Goal: Transaction & Acquisition: Purchase product/service

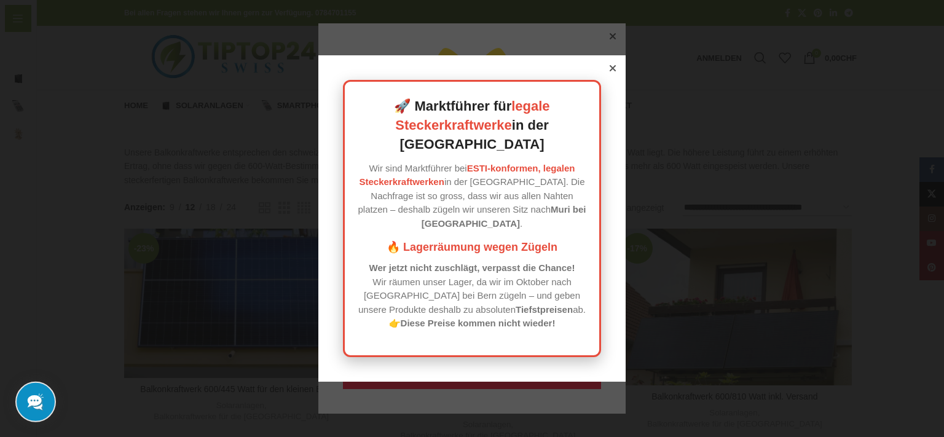
click at [610, 71] on icon at bounding box center [613, 68] width 6 height 6
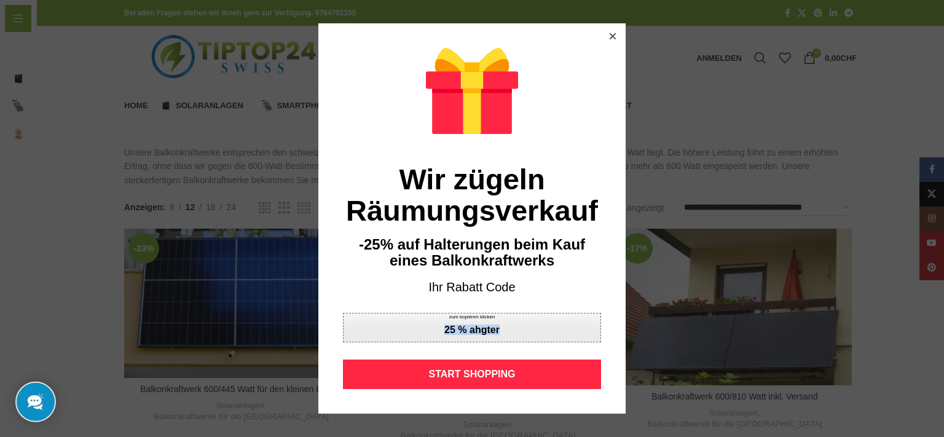
drag, startPoint x: 514, startPoint y: 328, endPoint x: 431, endPoint y: 335, distance: 82.6
click at [431, 335] on div "zum kopieren klicken 25 % ahgter" at bounding box center [472, 328] width 258 height 30
copy div "25 % ahgter"
click at [610, 36] on icon at bounding box center [613, 36] width 6 height 6
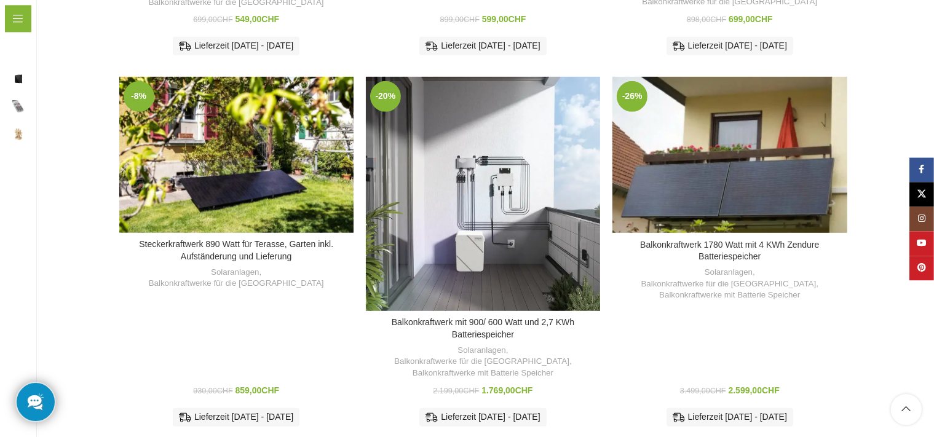
scroll to position [772, 0]
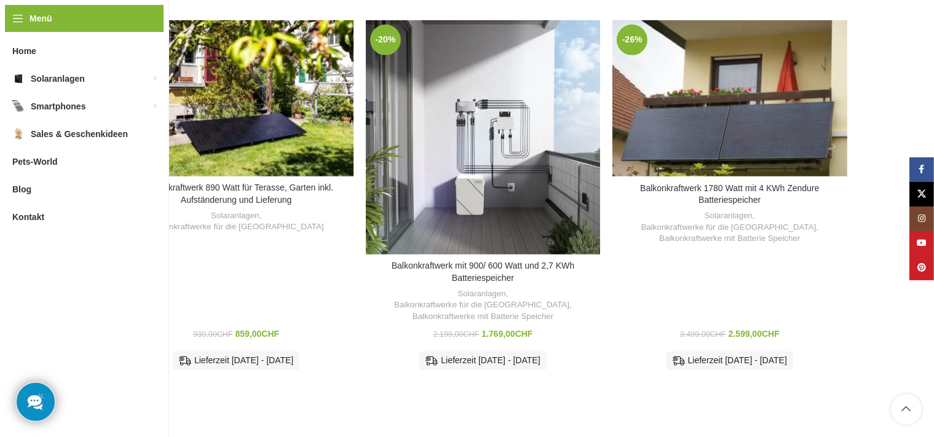
click at [240, 424] on link "In den Warenkorb" at bounding box center [235, 435] width 93 height 22
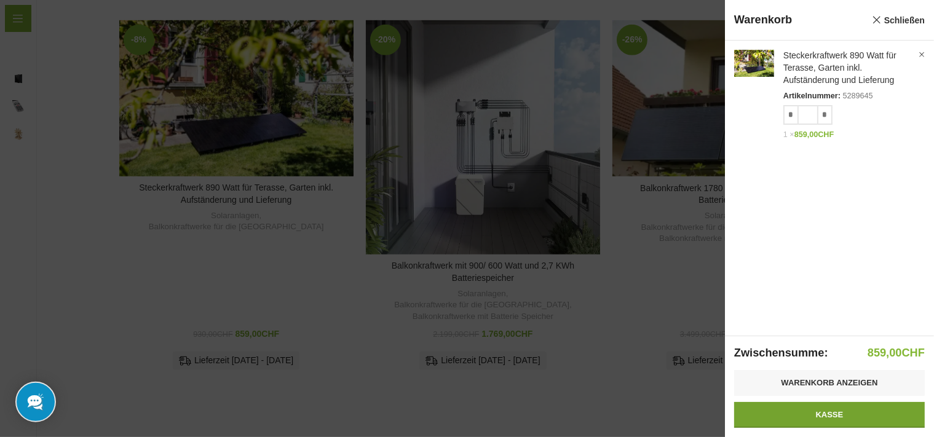
click at [830, 416] on link "Kasse" at bounding box center [829, 415] width 191 height 26
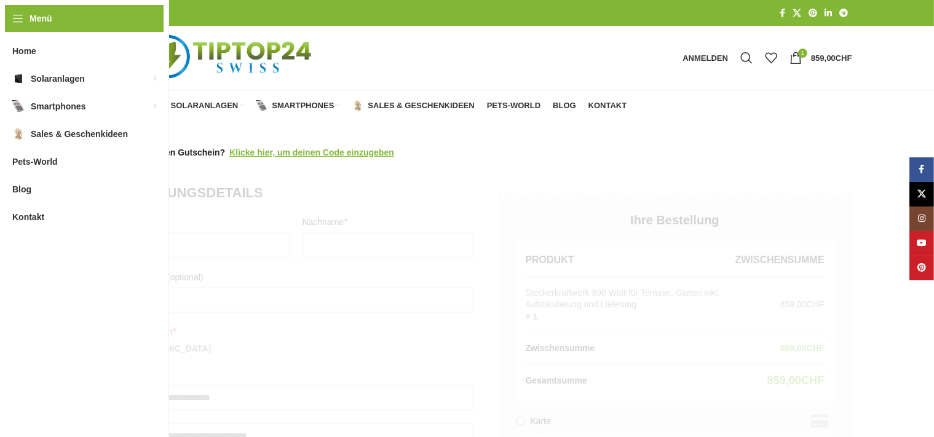
select select "**"
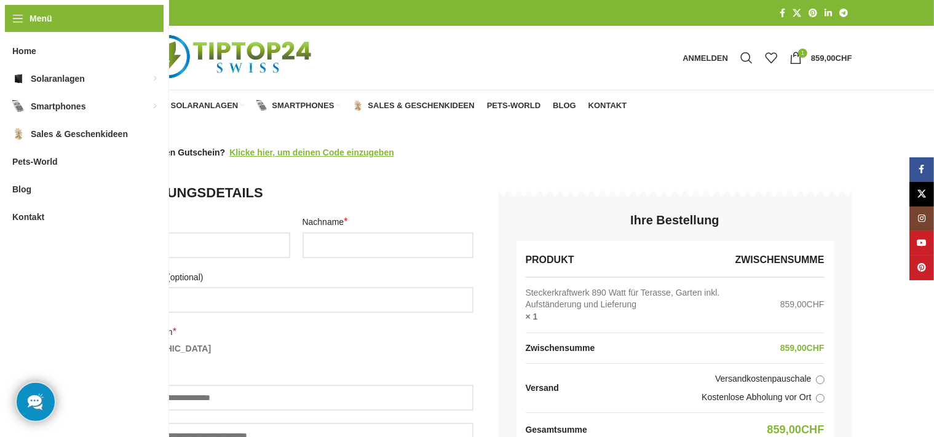
click at [235, 54] on img "Logo der Website" at bounding box center [230, 58] width 223 height 64
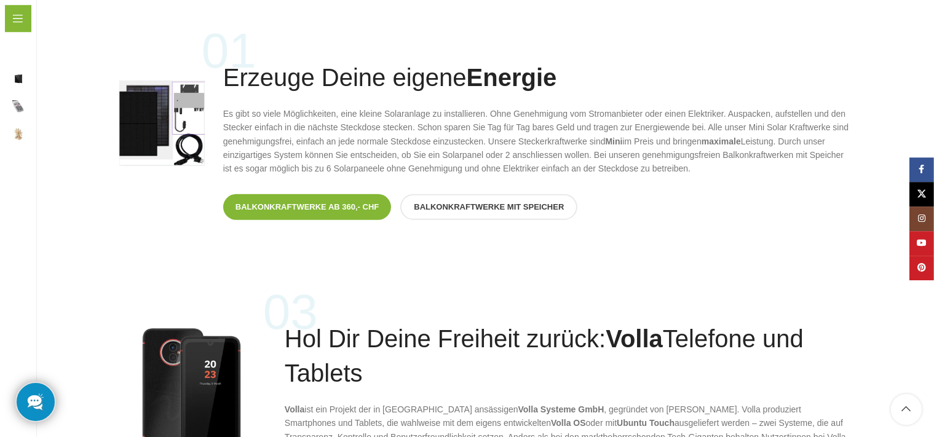
scroll to position [974, 0]
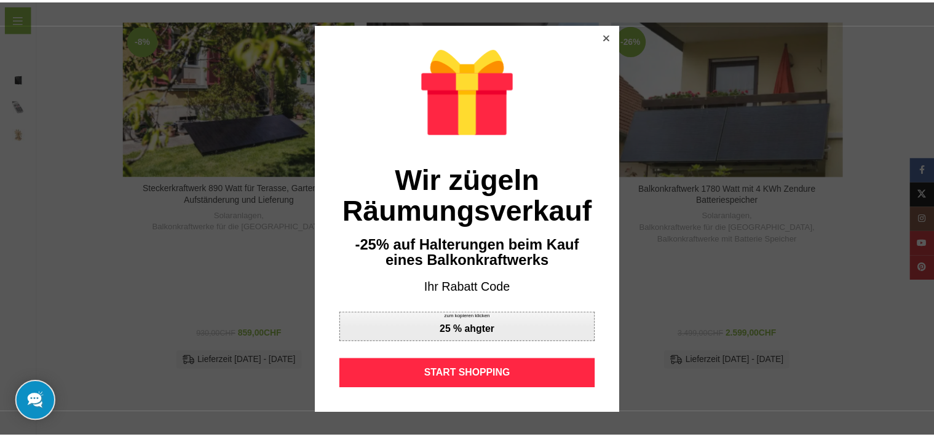
scroll to position [772, 0]
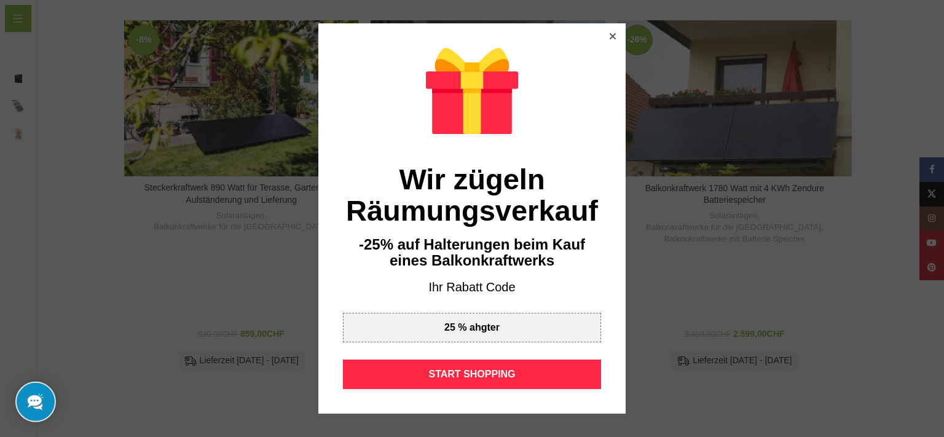
click at [610, 34] on icon at bounding box center [613, 36] width 6 height 6
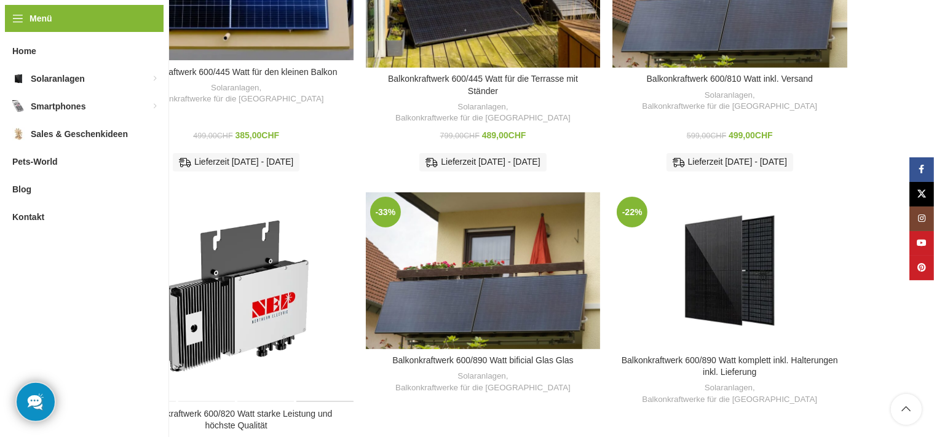
scroll to position [123, 0]
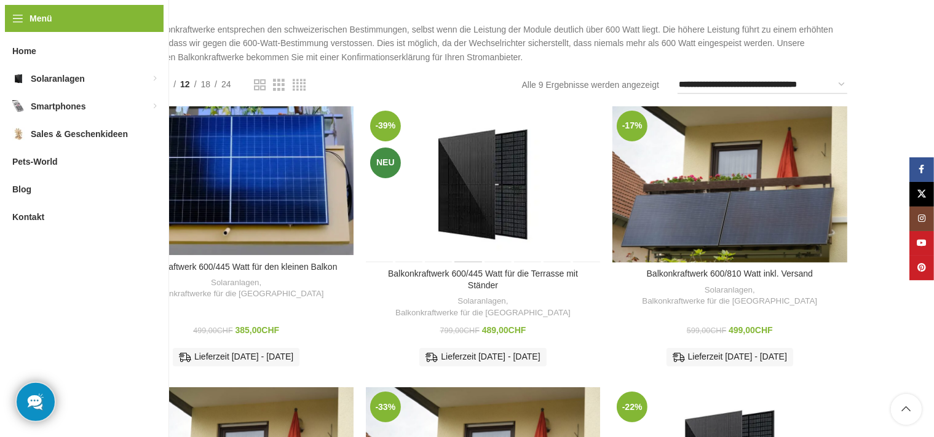
click at [478, 205] on div "Balkonkraftwerk 600/445 Watt für die Terrasse mit Ständer" at bounding box center [469, 184] width 30 height 156
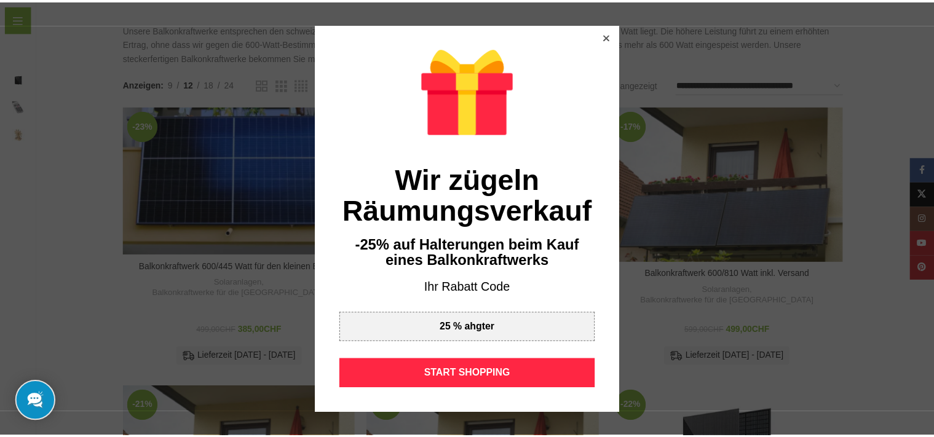
scroll to position [123, 0]
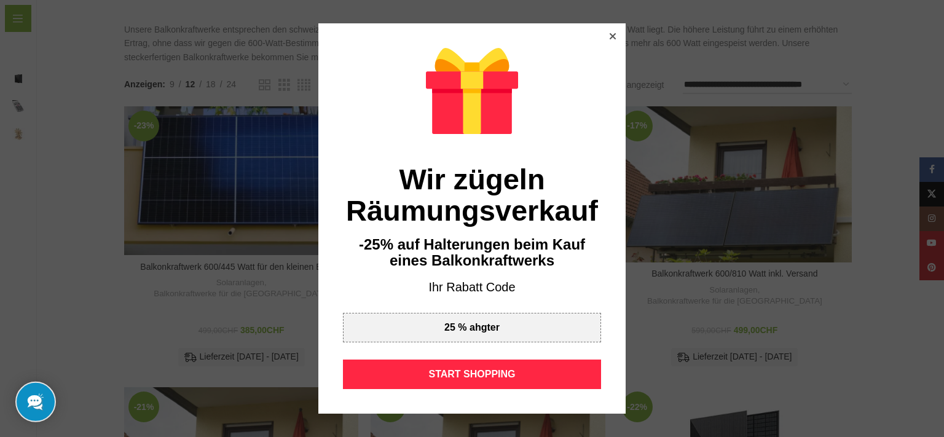
click at [610, 37] on icon at bounding box center [613, 36] width 6 height 6
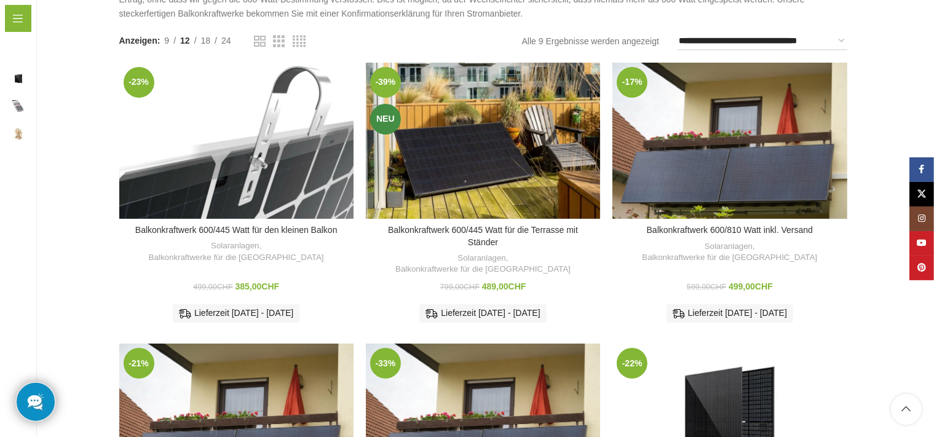
scroll to position [58, 0]
